Goal: Task Accomplishment & Management: Manage account settings

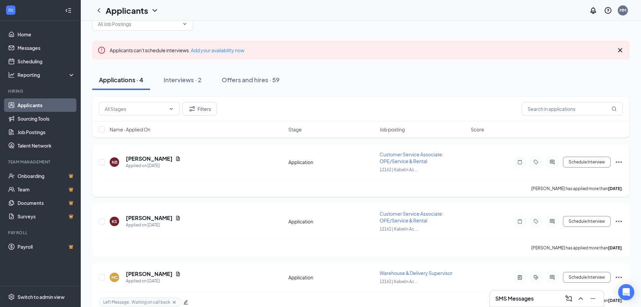
scroll to position [94, 0]
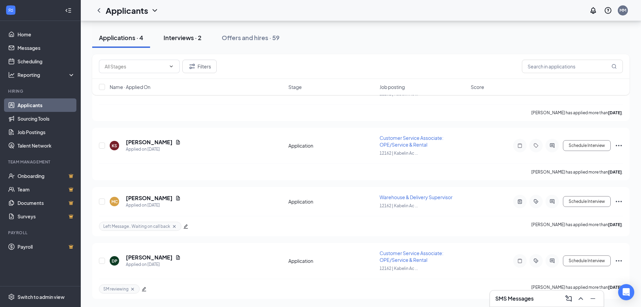
click at [193, 37] on div "Interviews · 2" at bounding box center [183, 37] width 38 height 8
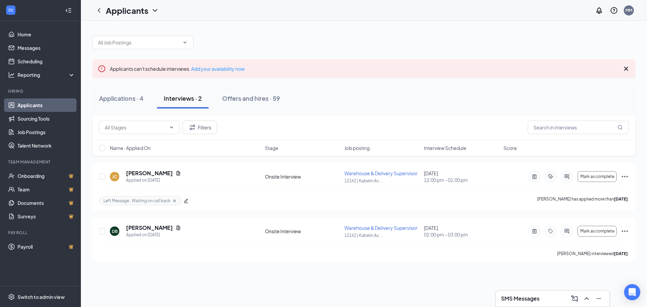
click at [321, 31] on div at bounding box center [363, 39] width 543 height 20
click at [120, 99] on div "Applications · 4" at bounding box center [121, 98] width 44 height 8
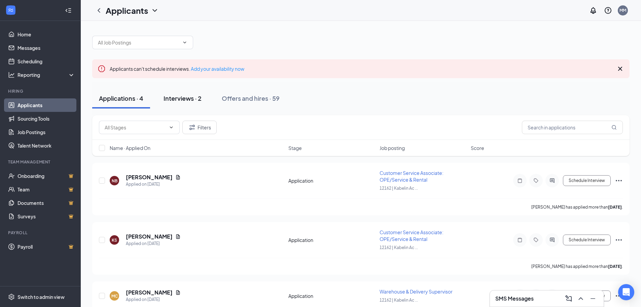
click at [193, 97] on div "Interviews · 2" at bounding box center [183, 98] width 38 height 8
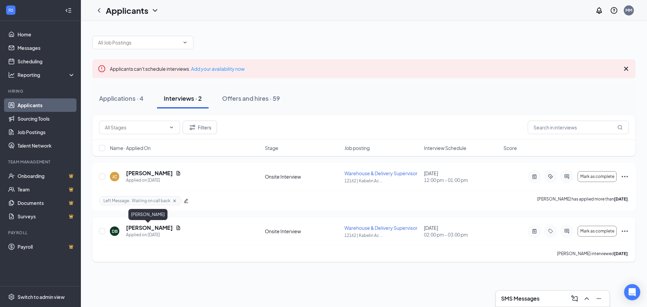
click at [152, 228] on h5 "[PERSON_NAME]" at bounding box center [149, 227] width 47 height 7
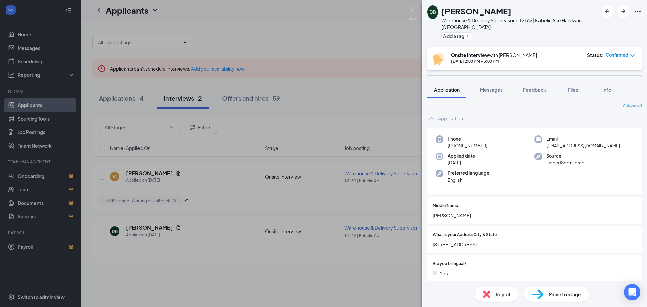
click at [183, 162] on div "DB [PERSON_NAME] Warehouse & Delivery Supervisor at [GEOGRAPHIC_DATA] | Kabelin…" at bounding box center [323, 153] width 647 height 307
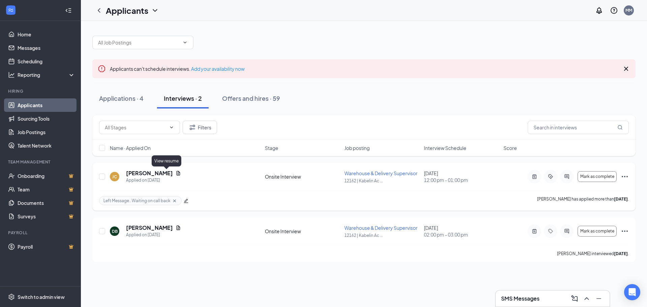
click at [176, 174] on icon "Document" at bounding box center [178, 173] width 4 height 4
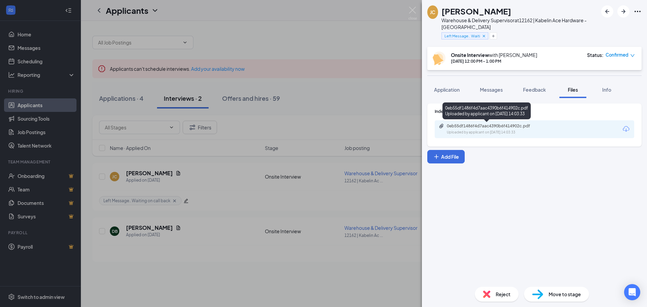
click at [467, 126] on div "0eb55df1486f4d7aac4390b6f414902c.pdf" at bounding box center [494, 125] width 94 height 5
